Goal: Task Accomplishment & Management: Manage account settings

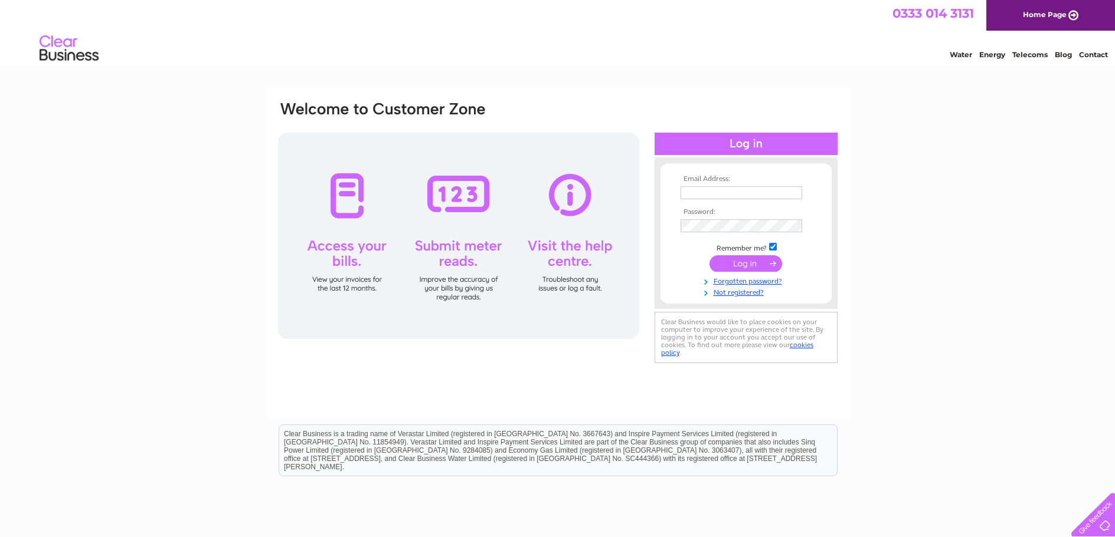
type input "admin@rmmgc.co.uk"
click at [749, 263] on input "submit" at bounding box center [745, 263] width 73 height 17
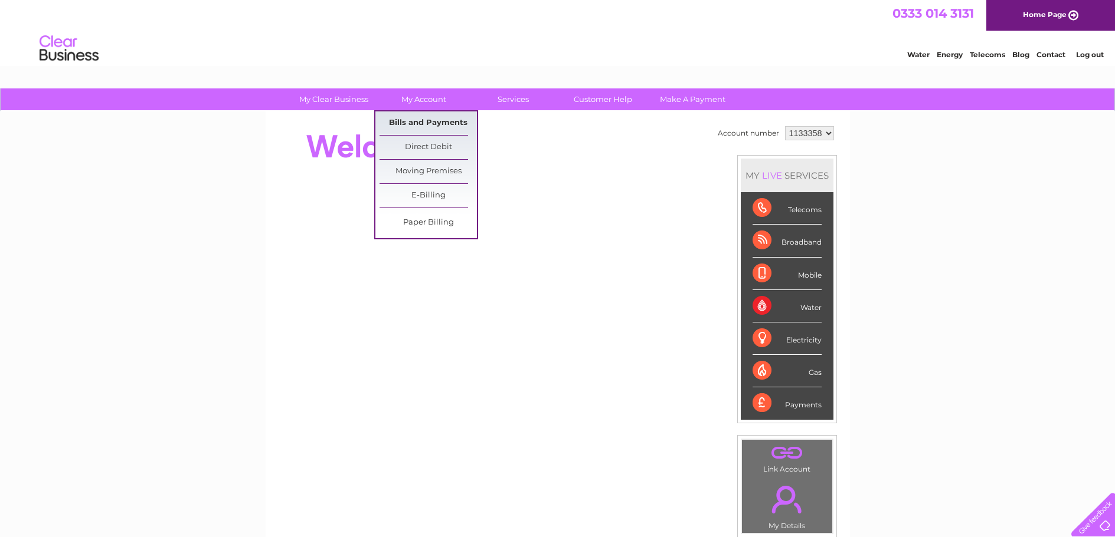
click at [418, 119] on link "Bills and Payments" at bounding box center [427, 124] width 97 height 24
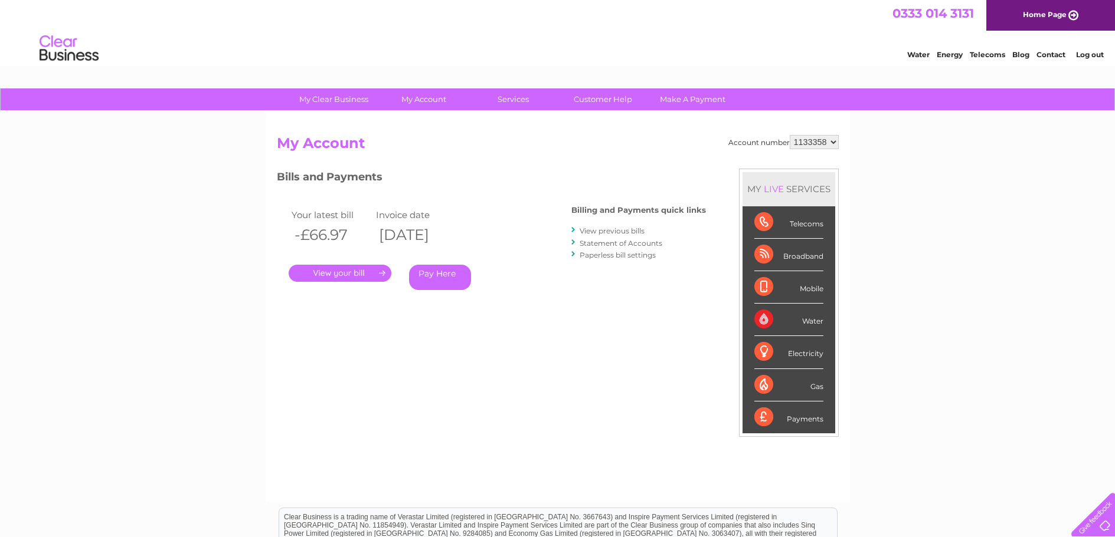
click at [344, 273] on link "." at bounding box center [340, 273] width 103 height 17
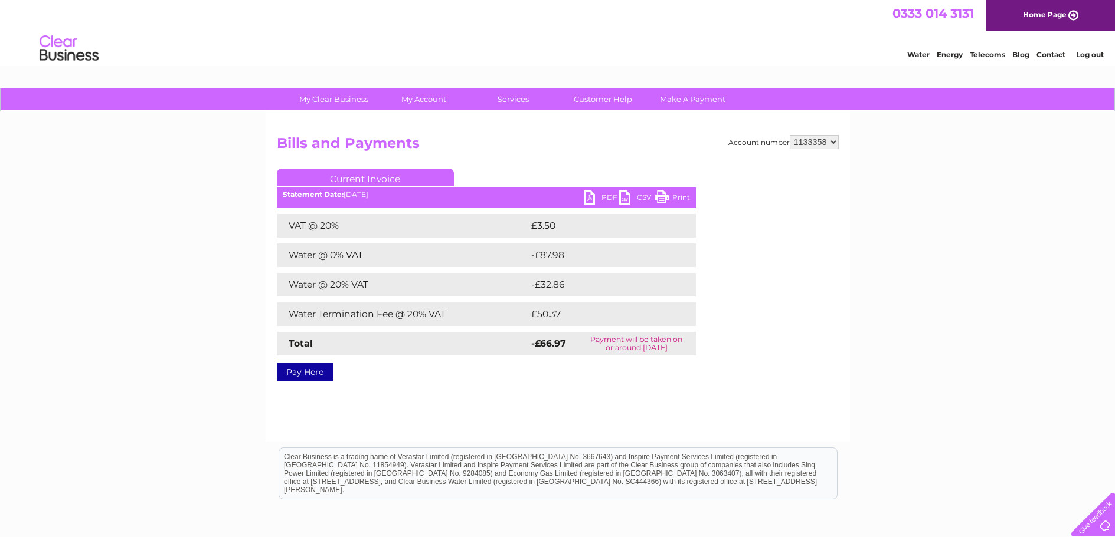
click at [607, 196] on link "PDF" at bounding box center [601, 199] width 35 height 17
